Goal: Transaction & Acquisition: Purchase product/service

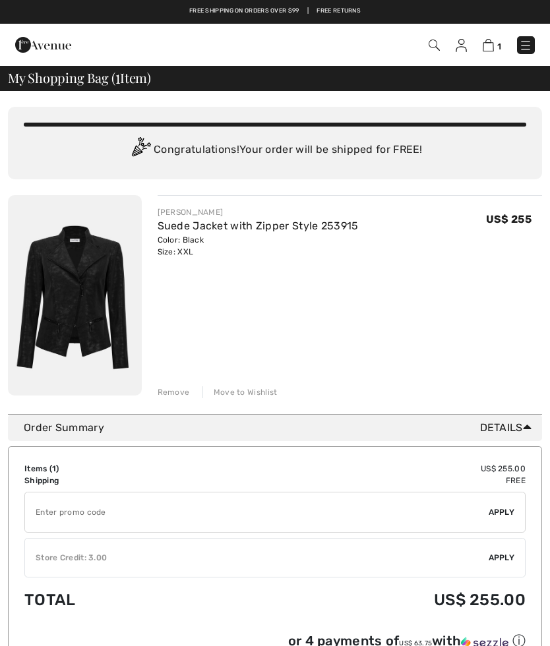
click at [93, 301] on img at bounding box center [75, 295] width 134 height 201
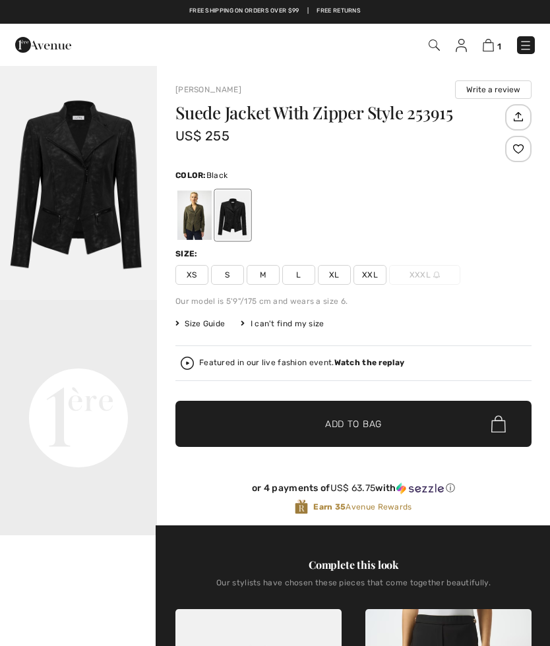
checkbox input "true"
click at [528, 45] on img at bounding box center [525, 45] width 13 height 13
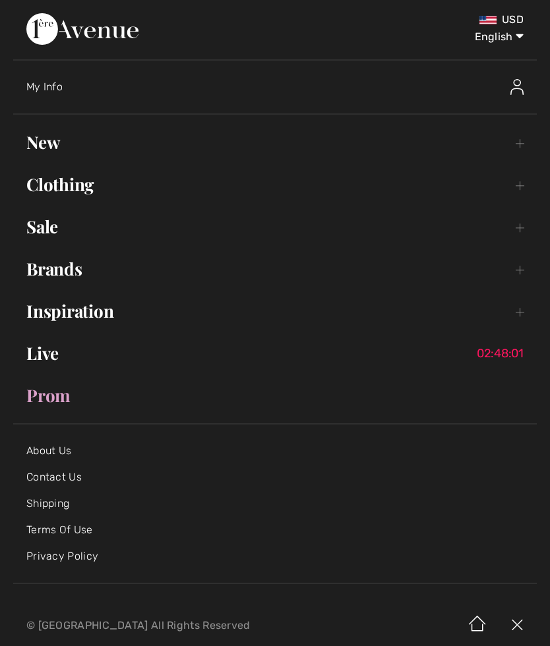
click at [57, 140] on link "New Toggle submenu" at bounding box center [275, 142] width 524 height 29
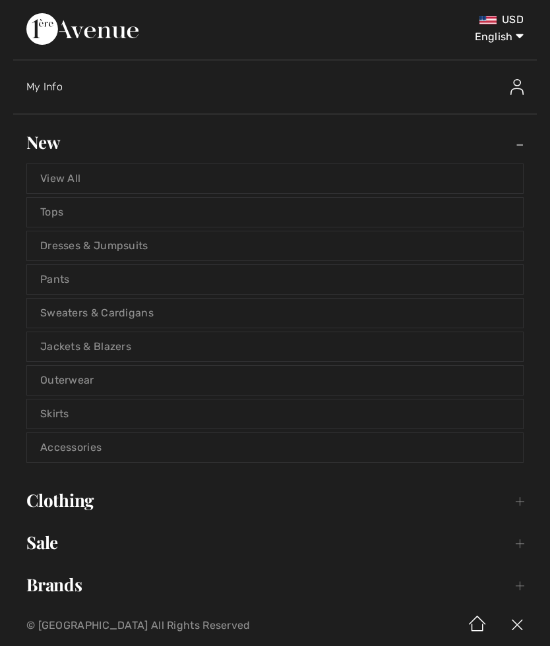
click at [78, 177] on link "View All" at bounding box center [275, 178] width 496 height 29
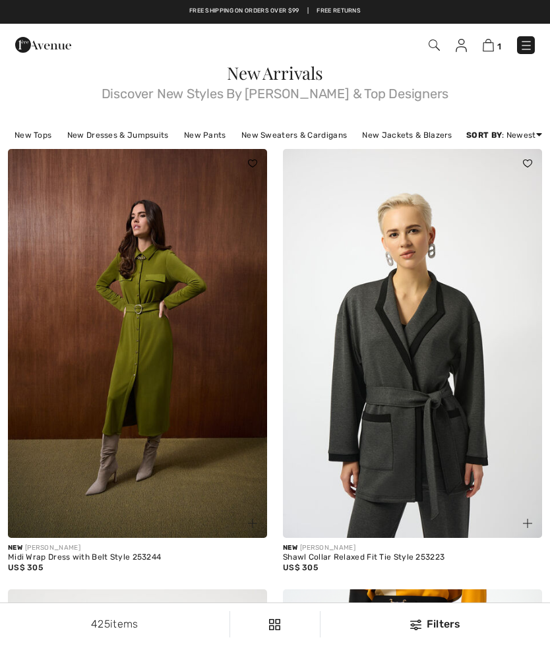
checkbox input "true"
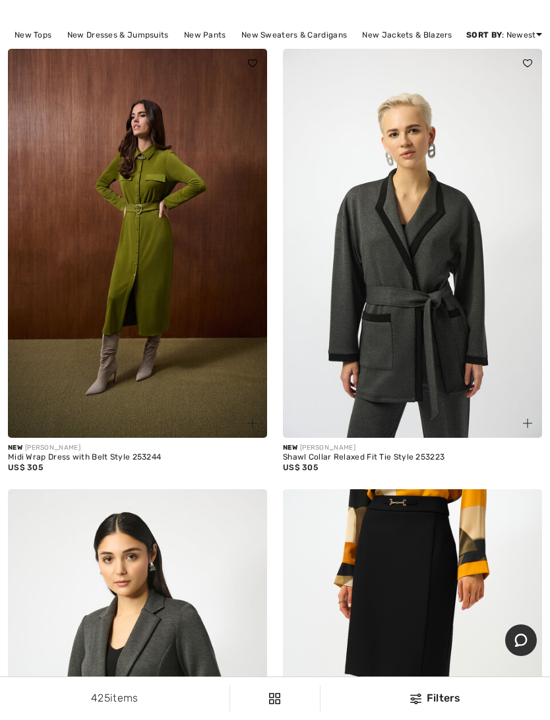
scroll to position [101, 0]
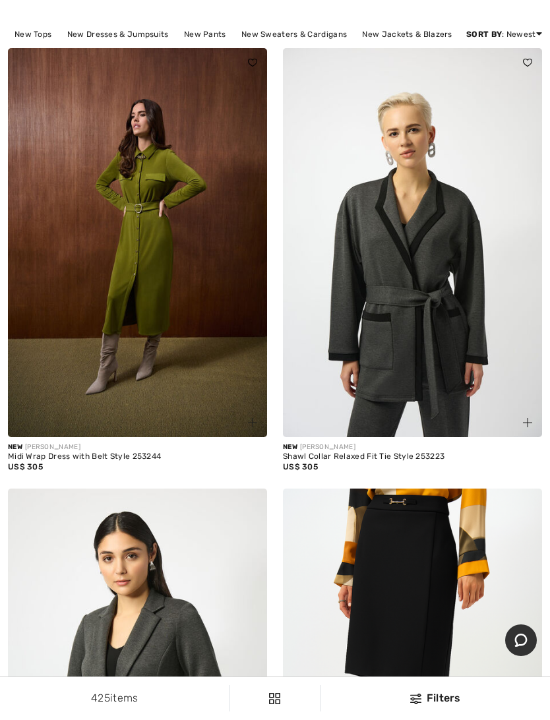
click at [167, 332] on img at bounding box center [137, 242] width 259 height 389
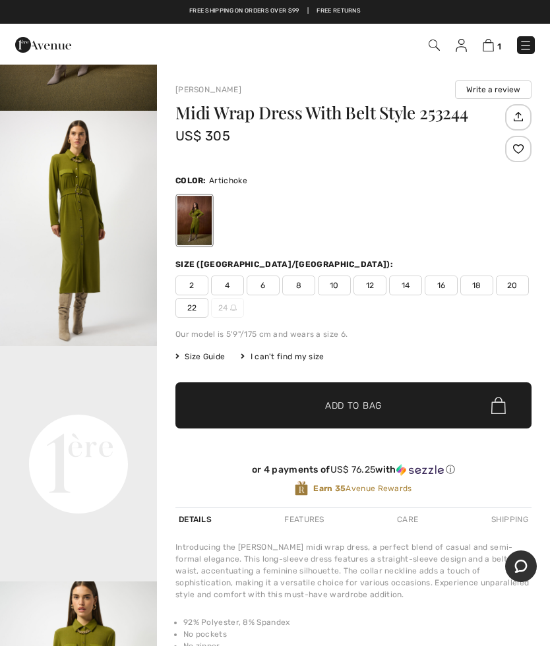
scroll to position [191, 0]
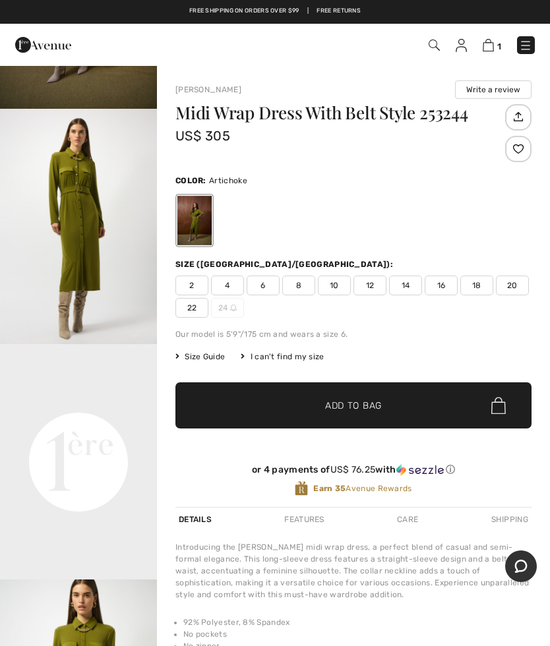
click at [534, 243] on div "Joseph Ribkoff Write a review Midi Wrap Dress With Belt Style 253244 US$ 305 Co…" at bounding box center [353, 433] width 393 height 737
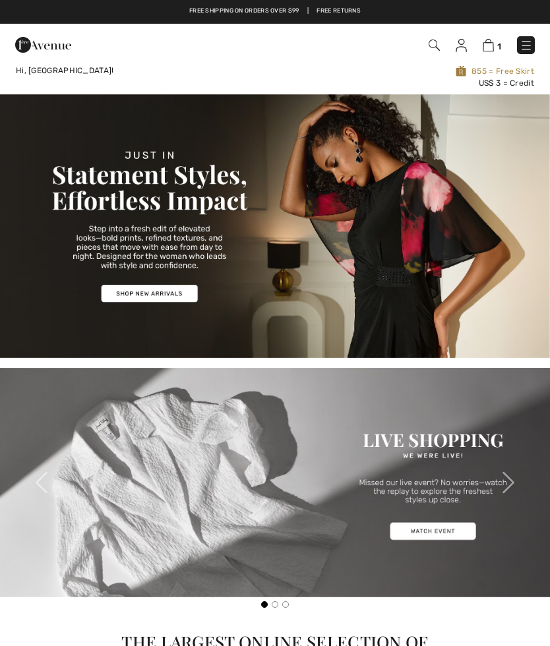
checkbox input "true"
click at [526, 48] on img at bounding box center [526, 45] width 13 height 13
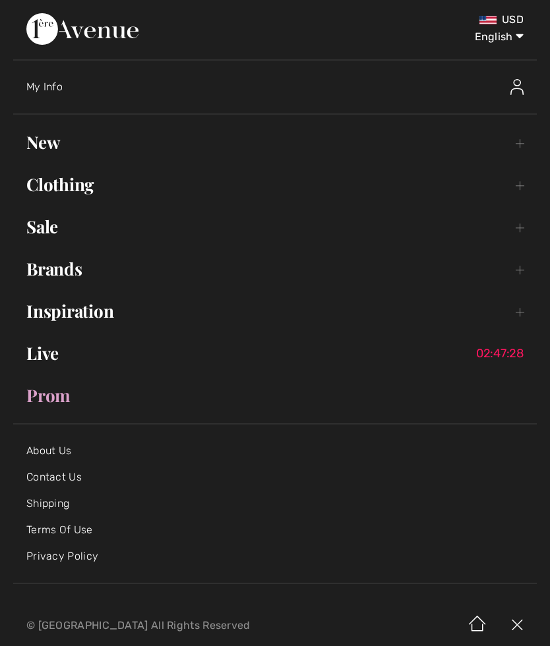
click at [50, 139] on link "New Toggle submenu" at bounding box center [275, 142] width 524 height 29
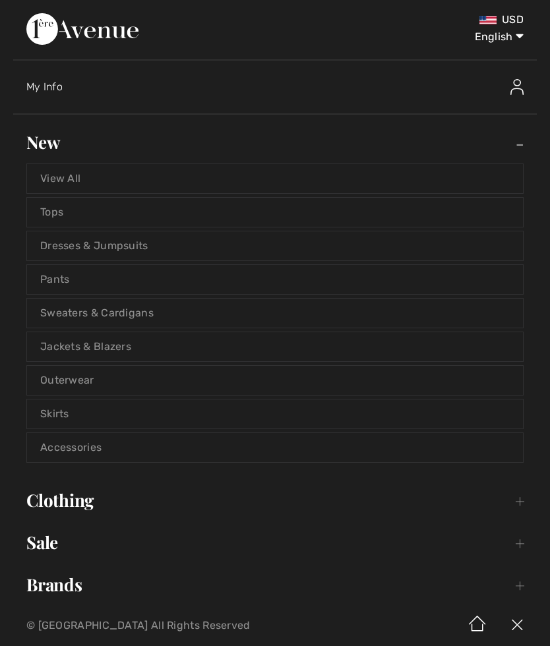
click at [72, 179] on link "View All" at bounding box center [275, 178] width 496 height 29
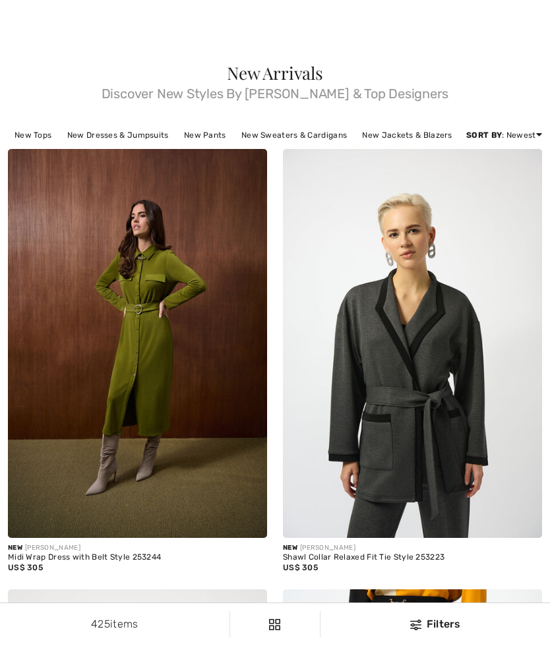
checkbox input "true"
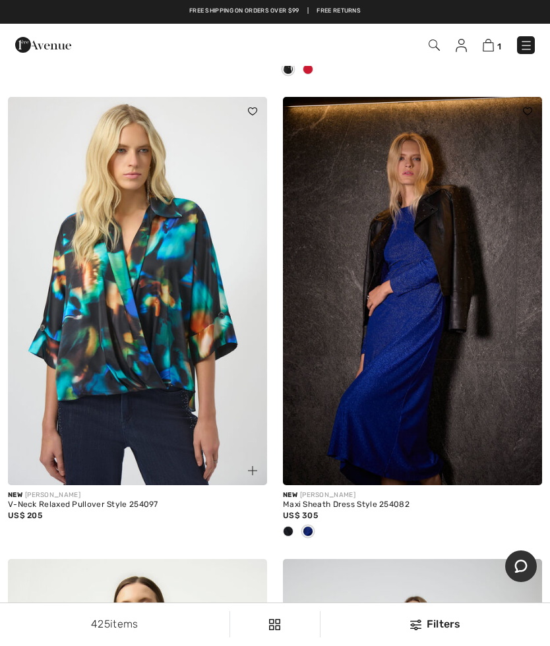
scroll to position [1417, 0]
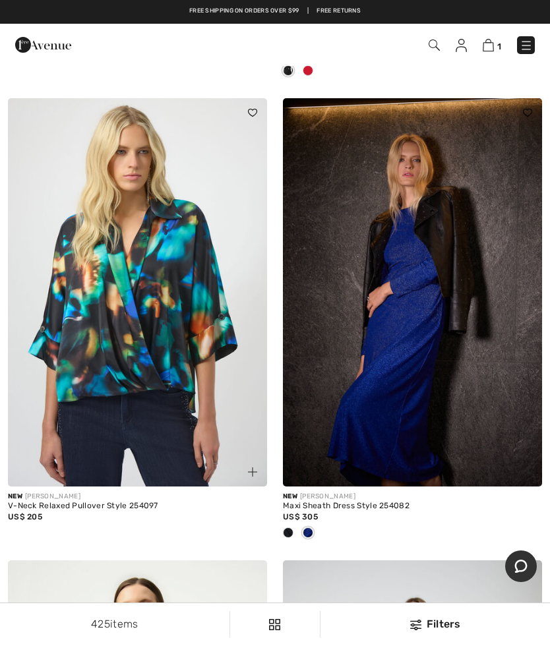
click at [418, 375] on img at bounding box center [412, 292] width 259 height 389
click at [318, 545] on div at bounding box center [412, 534] width 259 height 22
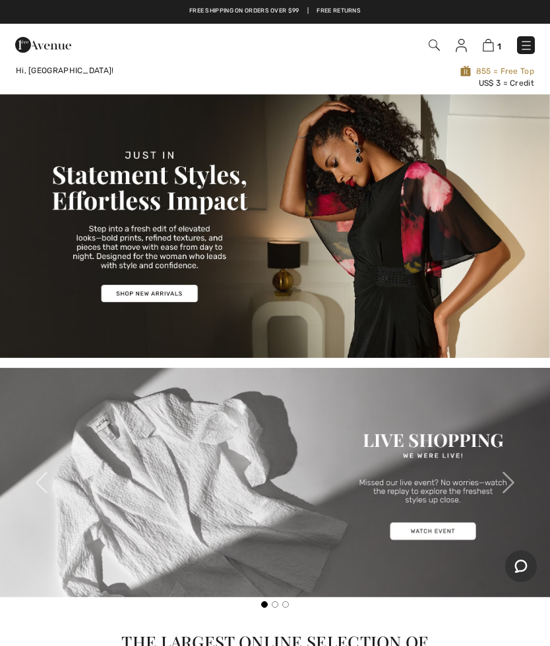
click at [521, 50] on img at bounding box center [526, 45] width 13 height 13
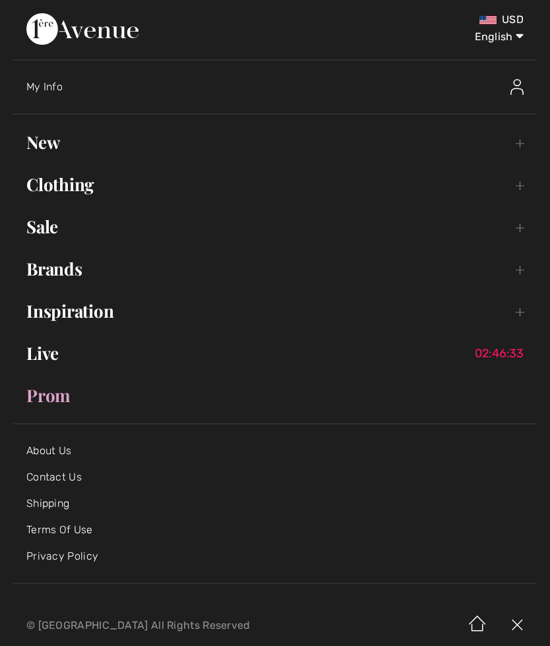
click at [55, 140] on link "New Toggle submenu" at bounding box center [275, 142] width 524 height 29
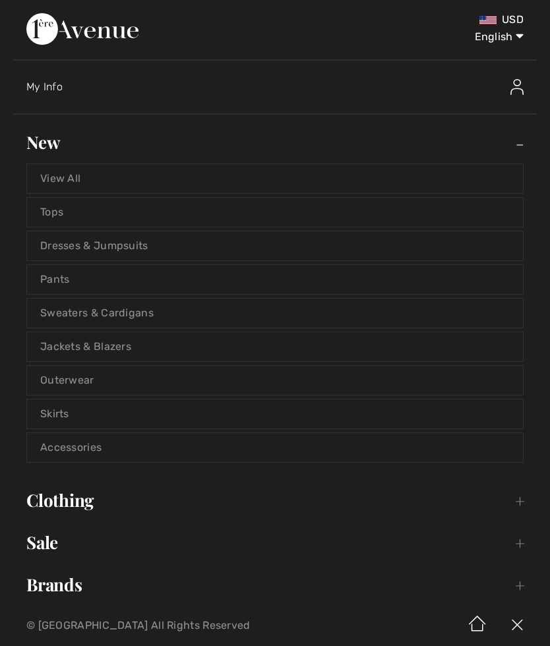
click at [72, 177] on link "View All" at bounding box center [275, 178] width 496 height 29
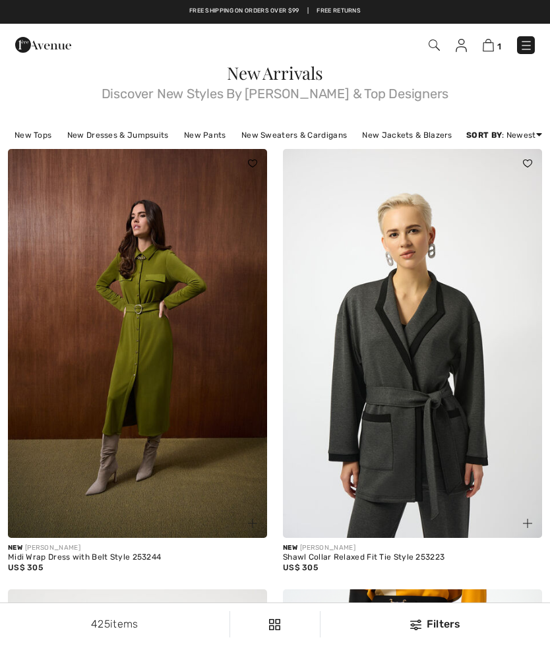
checkbox input "true"
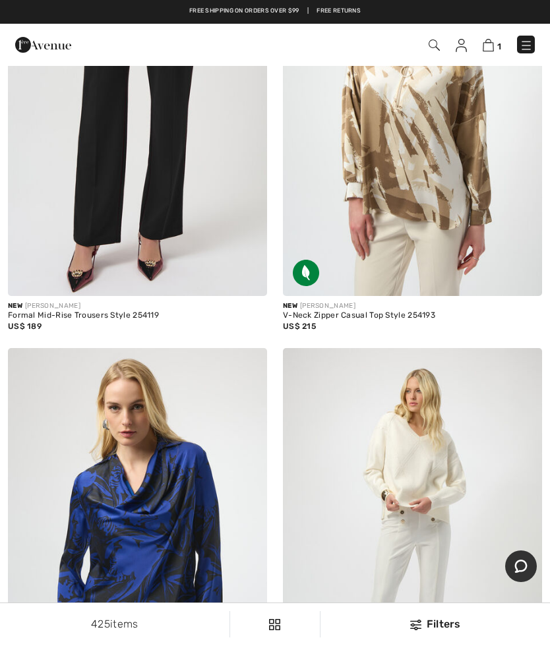
scroll to position [10274, 0]
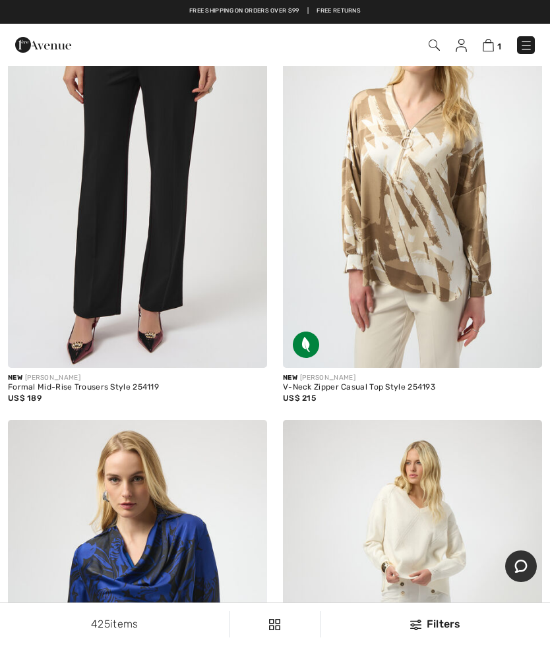
click at [530, 44] on img at bounding box center [526, 45] width 13 height 13
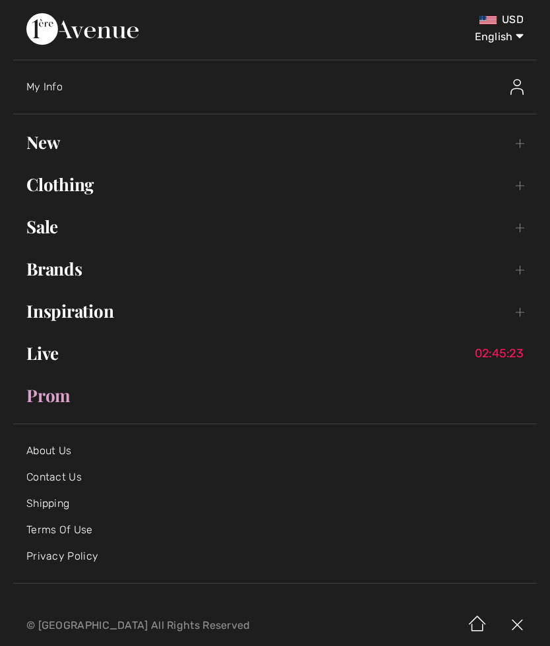
click at [49, 137] on link "New Toggle submenu" at bounding box center [275, 142] width 524 height 29
